Goal: Information Seeking & Learning: Compare options

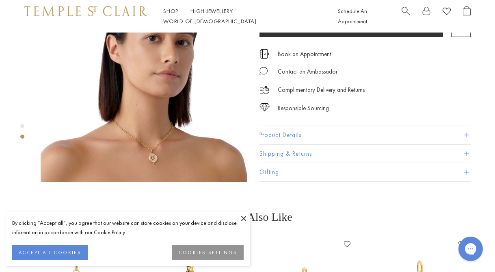
scroll to position [278, 0]
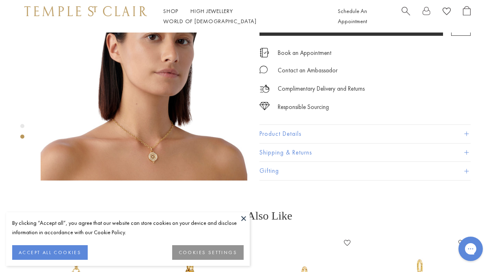
click at [158, 124] on img at bounding box center [144, 77] width 207 height 207
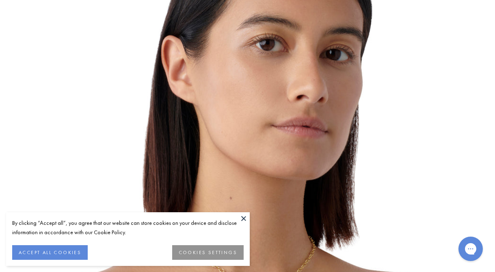
click at [158, 124] on div at bounding box center [247, 136] width 495 height 272
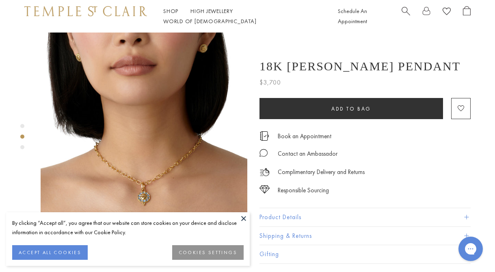
scroll to position [245, 0]
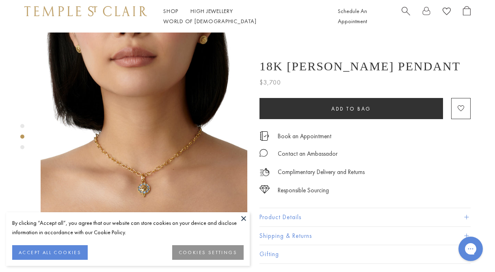
click at [182, 141] on img at bounding box center [144, 109] width 207 height 207
click at [182, 141] on div at bounding box center [247, 136] width 495 height 272
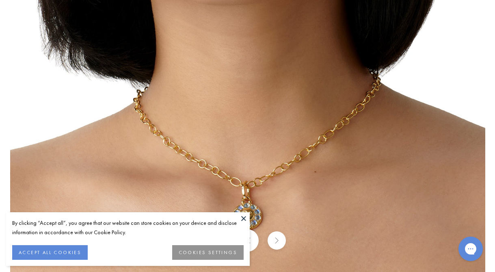
click at [244, 219] on button at bounding box center [244, 218] width 12 height 12
